Goal: Register for event/course

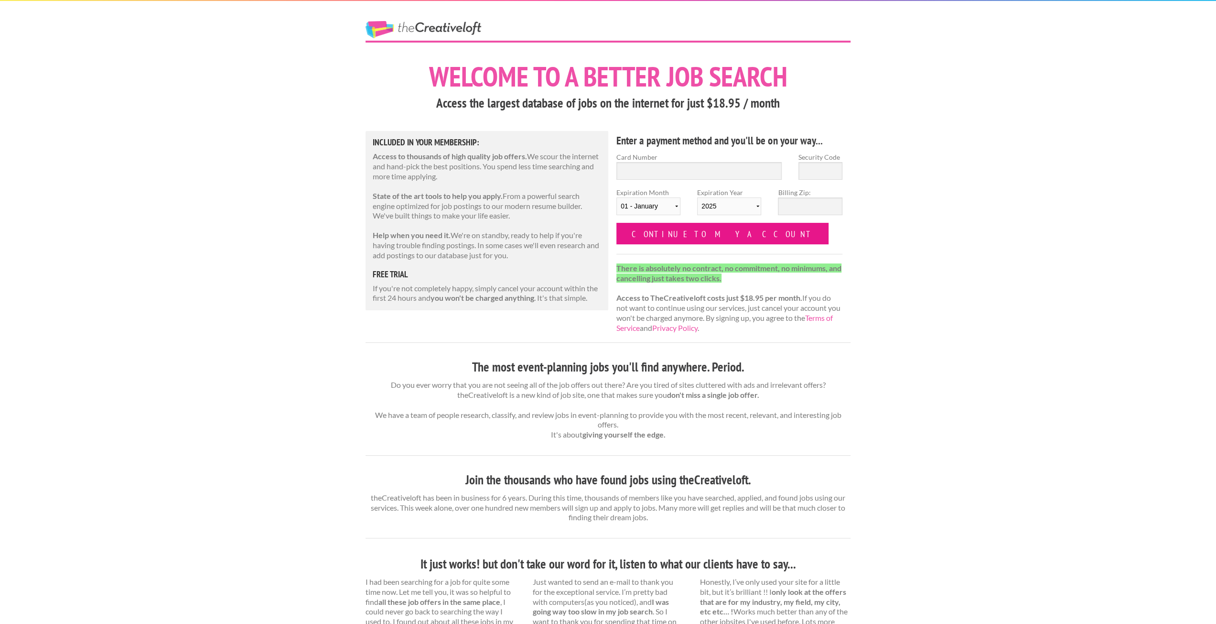
click at [682, 230] on input "Continue to my account" at bounding box center [722, 234] width 212 height 22
